Goal: Information Seeking & Learning: Learn about a topic

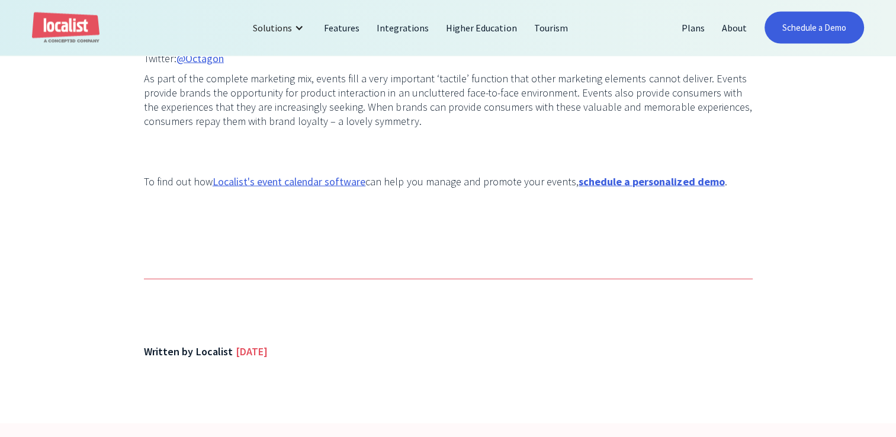
scroll to position [2487, 0]
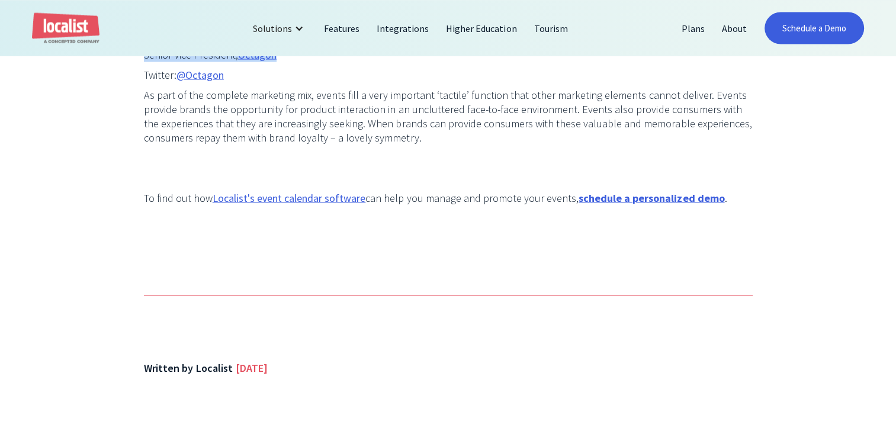
scroll to position [1985, 0]
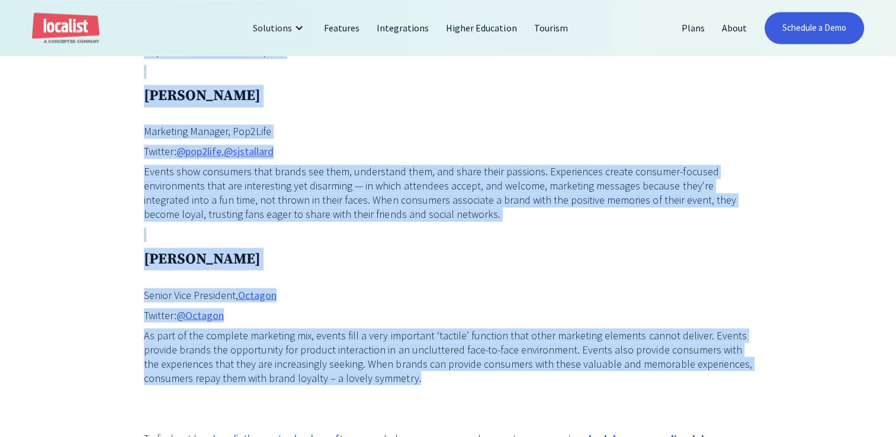
drag, startPoint x: 140, startPoint y: 212, endPoint x: 452, endPoint y: 352, distance: 342.4
copy div "Loremi dol sitam con adip elitseddo eiusmod temp in utla etd M9A eni A0M veniam…"
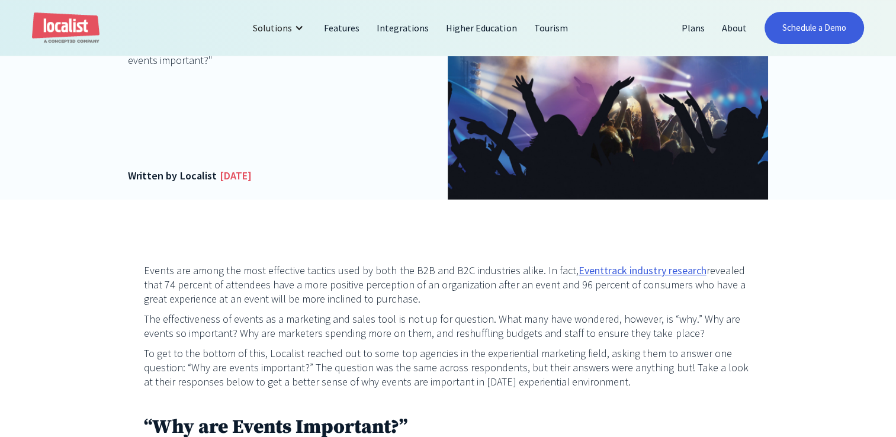
scroll to position [327, 0]
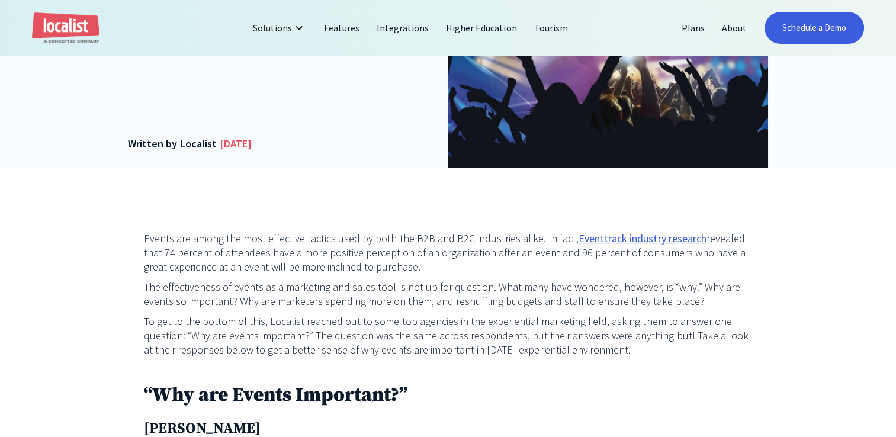
click at [146, 236] on p "Events are among the most effective tactics used by both the B2B and B2C indust…" at bounding box center [448, 252] width 609 height 43
drag, startPoint x: 146, startPoint y: 236, endPoint x: 140, endPoint y: 243, distance: 9.6
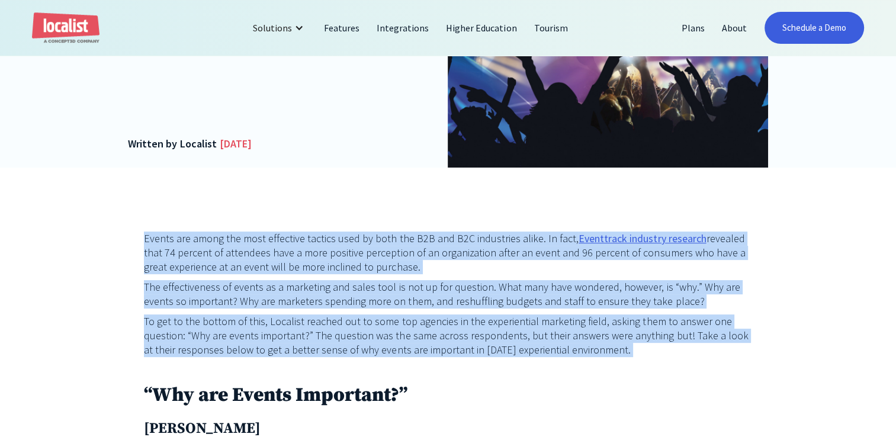
drag, startPoint x: 143, startPoint y: 234, endPoint x: 716, endPoint y: 363, distance: 586.7
drag, startPoint x: 716, startPoint y: 363, endPoint x: 542, endPoint y: 373, distance: 173.8
click at [542, 373] on p "‍" at bounding box center [448, 370] width 609 height 14
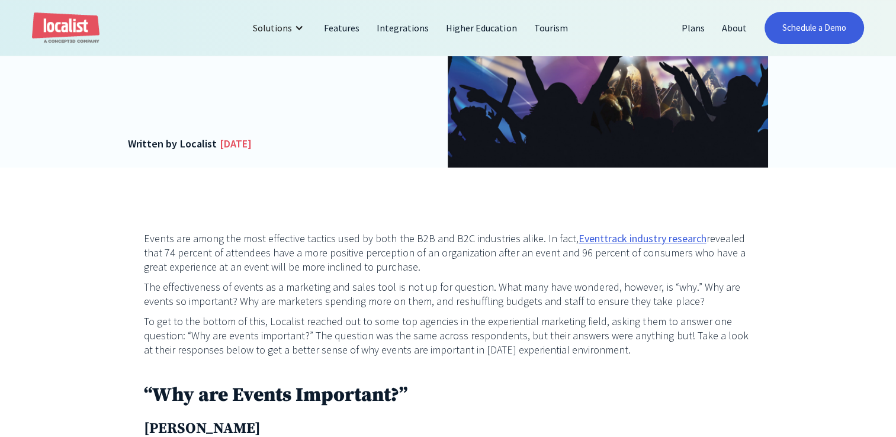
click at [632, 236] on link "Eventtrack industry research" at bounding box center [641, 238] width 127 height 14
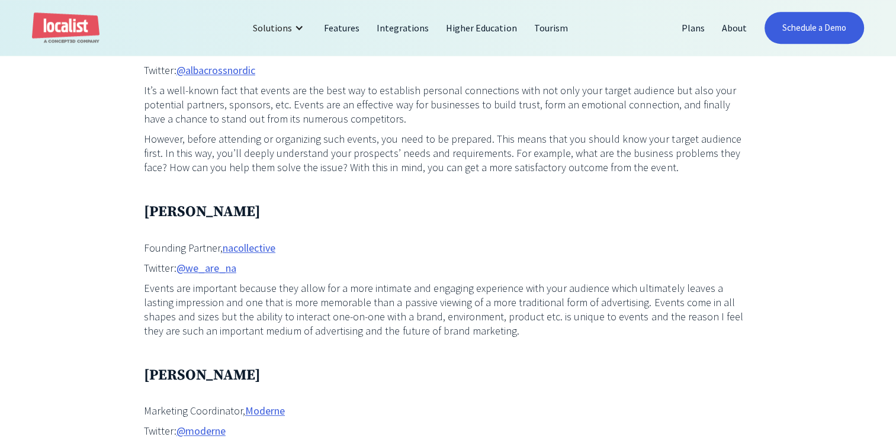
scroll to position [742, 0]
drag, startPoint x: 227, startPoint y: 217, endPoint x: 101, endPoint y: 224, distance: 125.7
drag, startPoint x: 136, startPoint y: 210, endPoint x: 292, endPoint y: 217, distance: 156.5
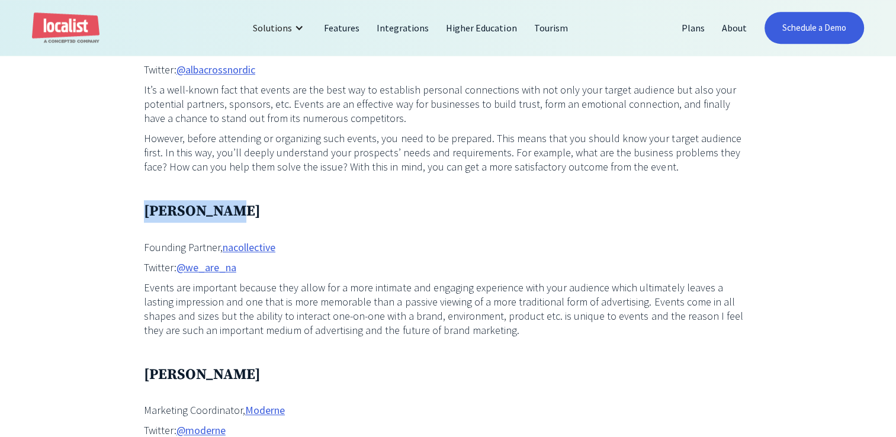
copy h3 "[PERSON_NAME]"
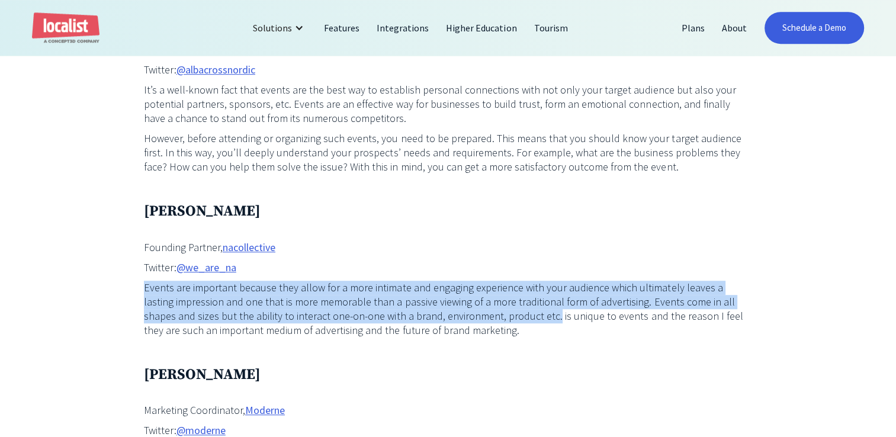
drag, startPoint x: 131, startPoint y: 284, endPoint x: 497, endPoint y: 323, distance: 367.4
drag, startPoint x: 497, startPoint y: 323, endPoint x: 458, endPoint y: 310, distance: 40.8
copy p "Events are important because they allow for a more intimate and engaging experi…"
